Goal: Information Seeking & Learning: Learn about a topic

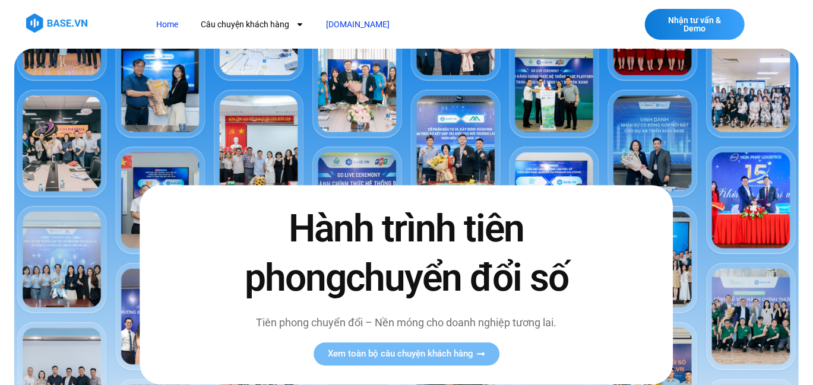
click at [334, 23] on link "[DOMAIN_NAME]" at bounding box center [358, 25] width 81 height 22
click at [264, 32] on link "Câu chuyện khách hàng" at bounding box center [252, 25] width 121 height 22
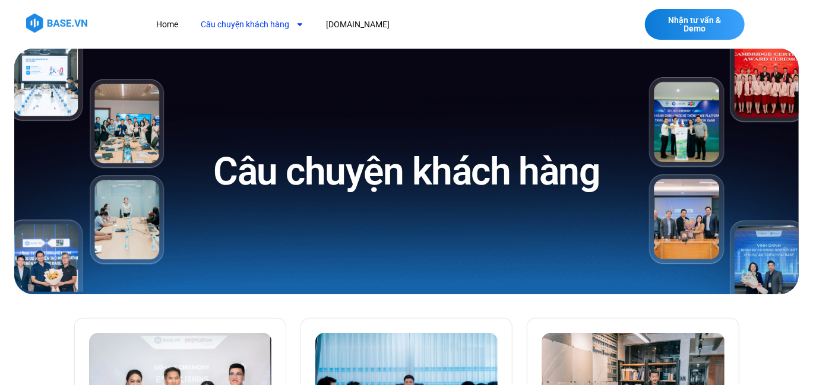
click at [264, 21] on link "Câu chuyện khách hàng" at bounding box center [252, 25] width 121 height 22
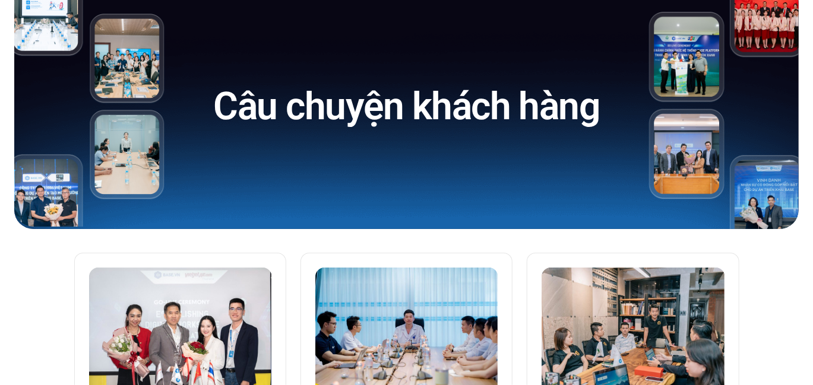
scroll to position [297, 0]
